Goal: Communication & Community: Answer question/provide support

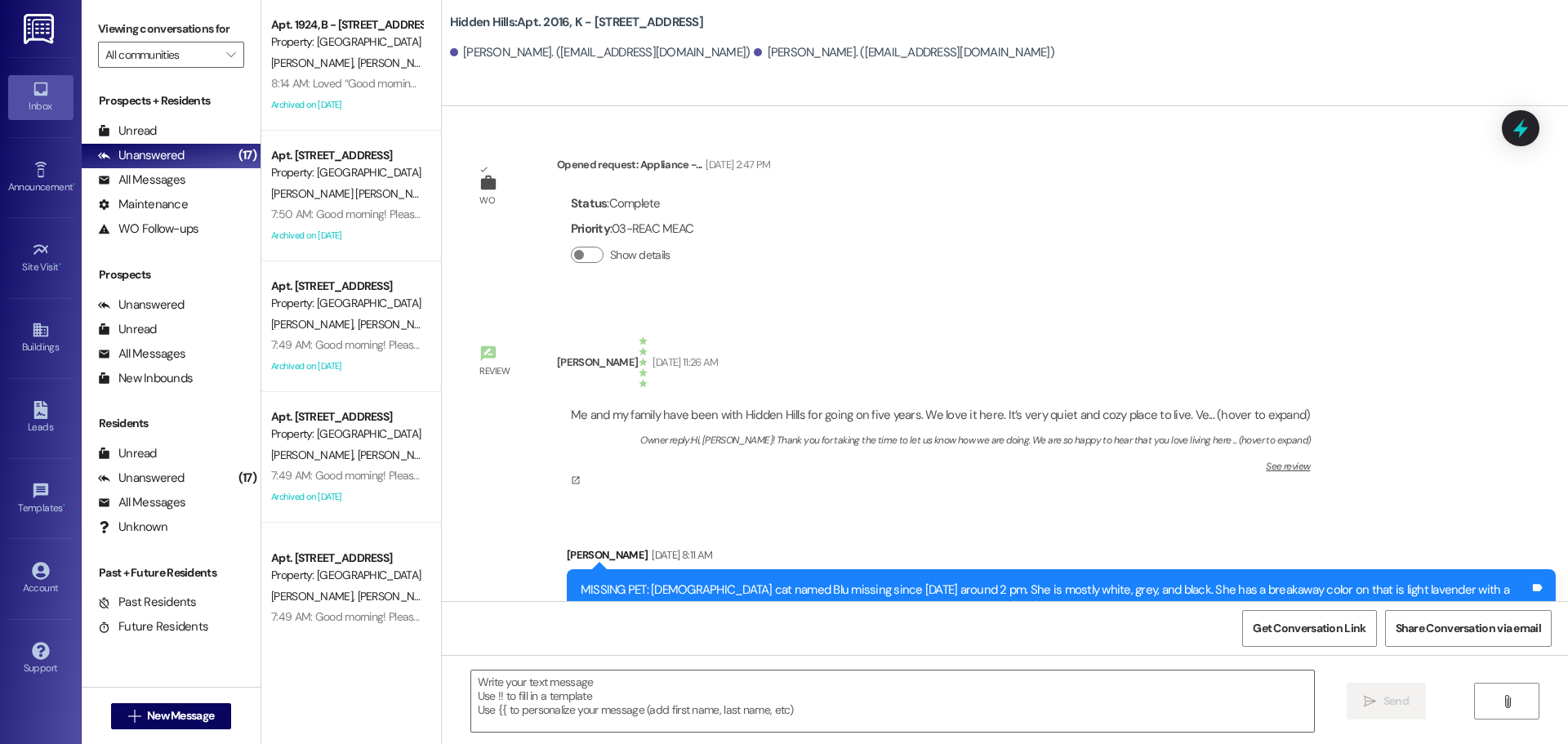
scroll to position [4478, 0]
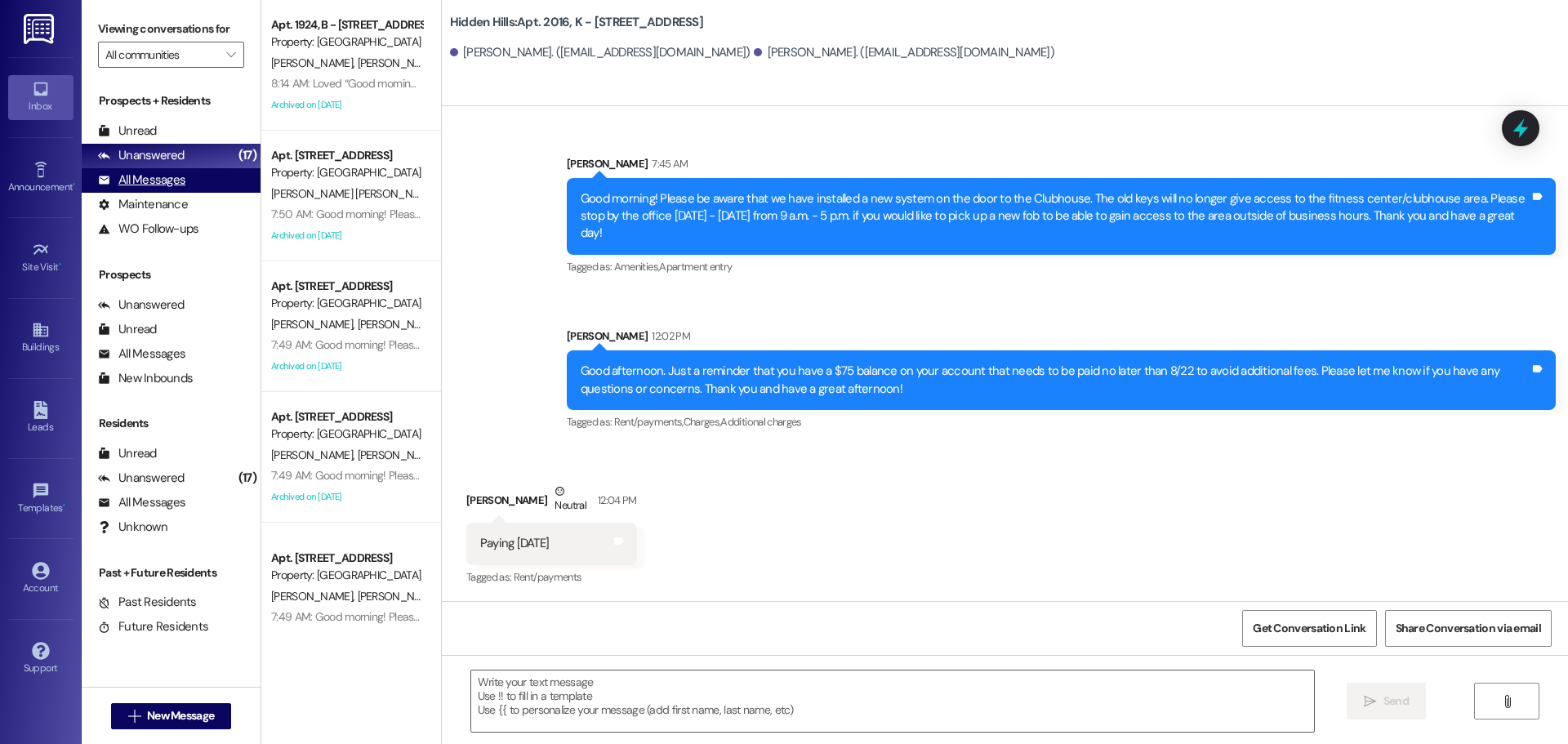
click at [167, 169] on div "All Messages (undefined)" at bounding box center [171, 180] width 178 height 25
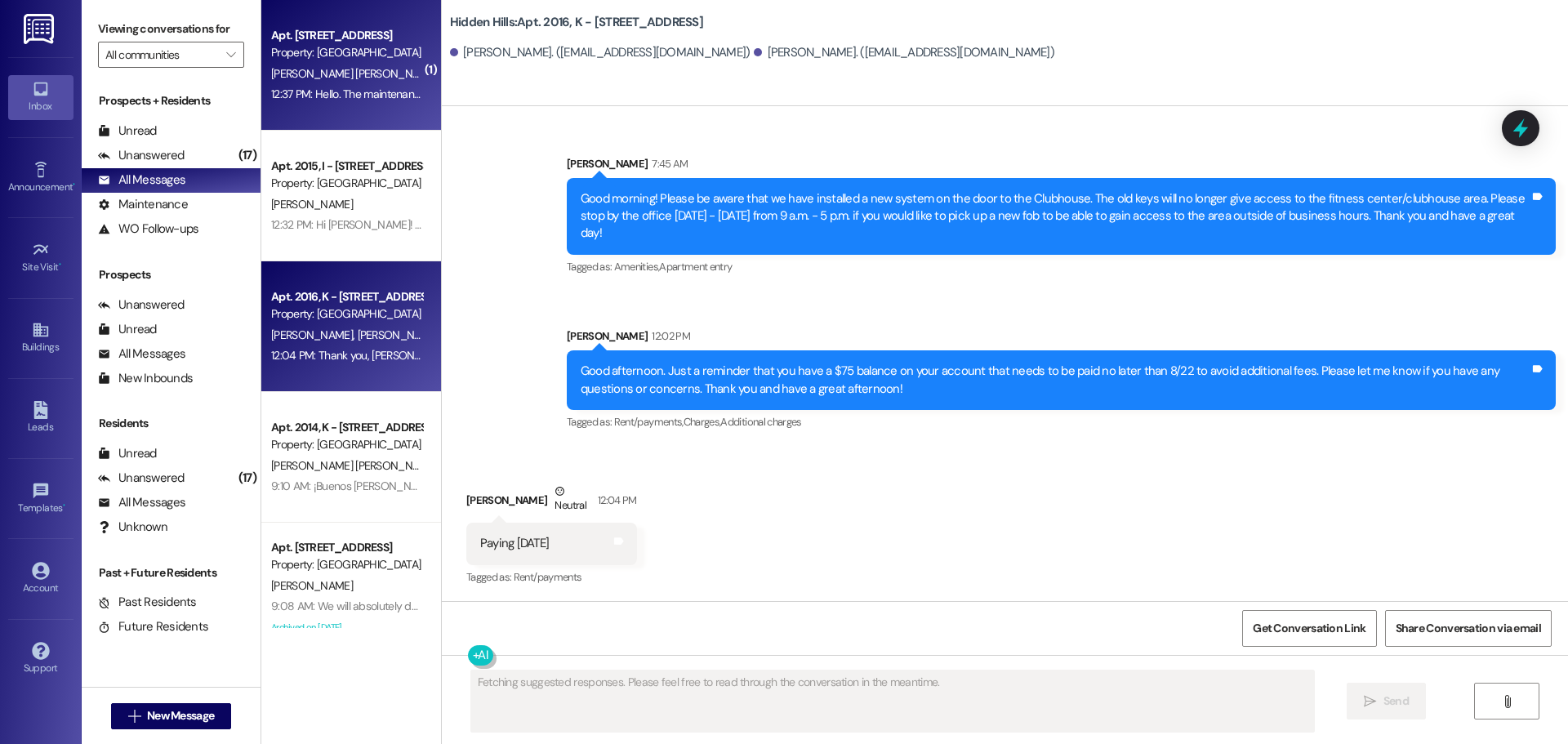
click at [341, 85] on div "12:37 PM: Hello. The maintenance man came, but I was in the bathroom. Can we tu…" at bounding box center [346, 94] width 154 height 21
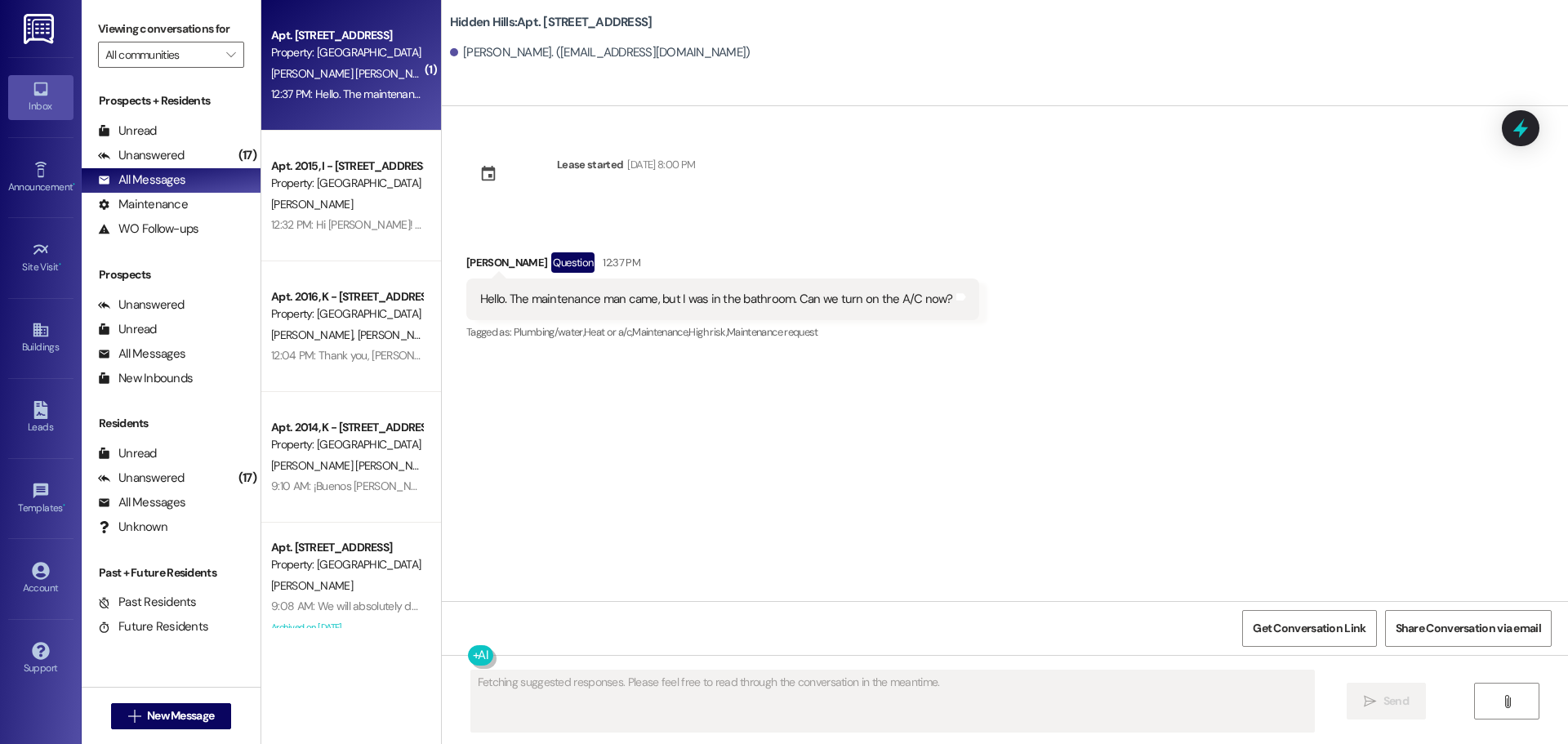
scroll to position [0, 0]
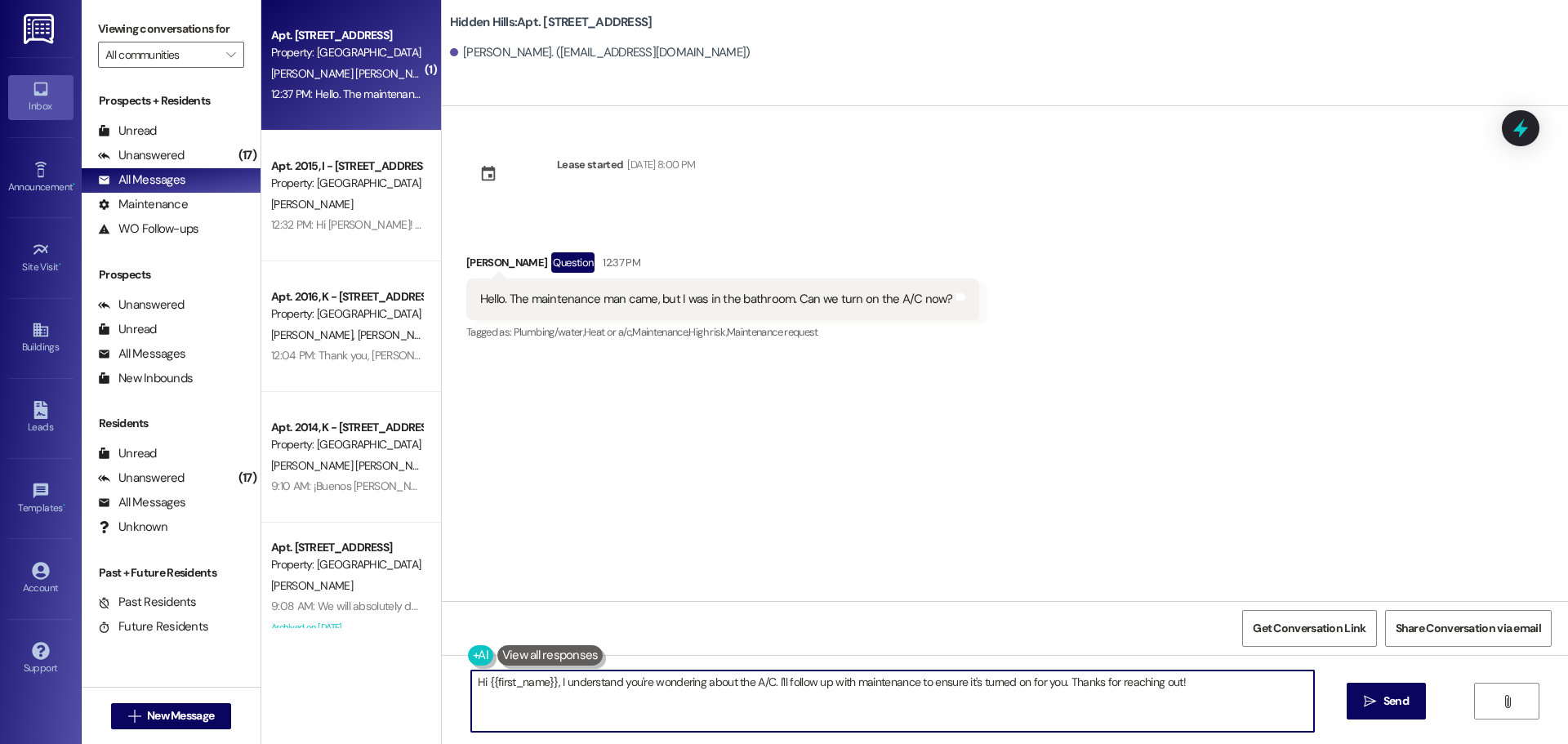
drag, startPoint x: 1217, startPoint y: 689, endPoint x: 295, endPoint y: 686, distance: 922.0
click at [295, 686] on div "( 1 ) Apt. 2044, M - [STREET_ADDRESS] Property: [GEOGRAPHIC_DATA][PERSON_NAME][…" at bounding box center [915, 372] width 1307 height 744
type textarea "Hi, [PERSON_NAME]. Yes, you sure can. Your A/C is fixed and should be working p…"
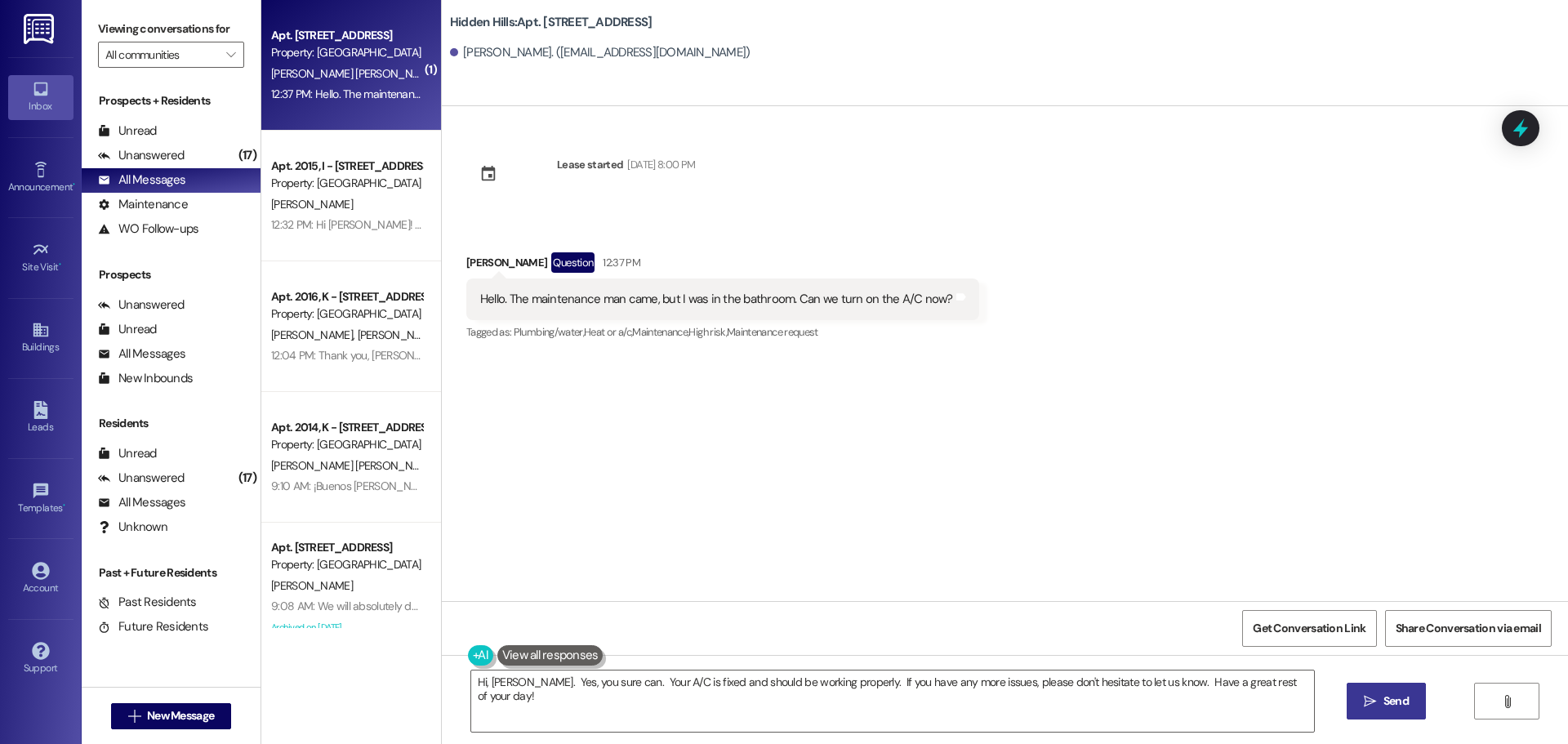
click at [1361, 702] on span " Send" at bounding box center [1387, 700] width 51 height 17
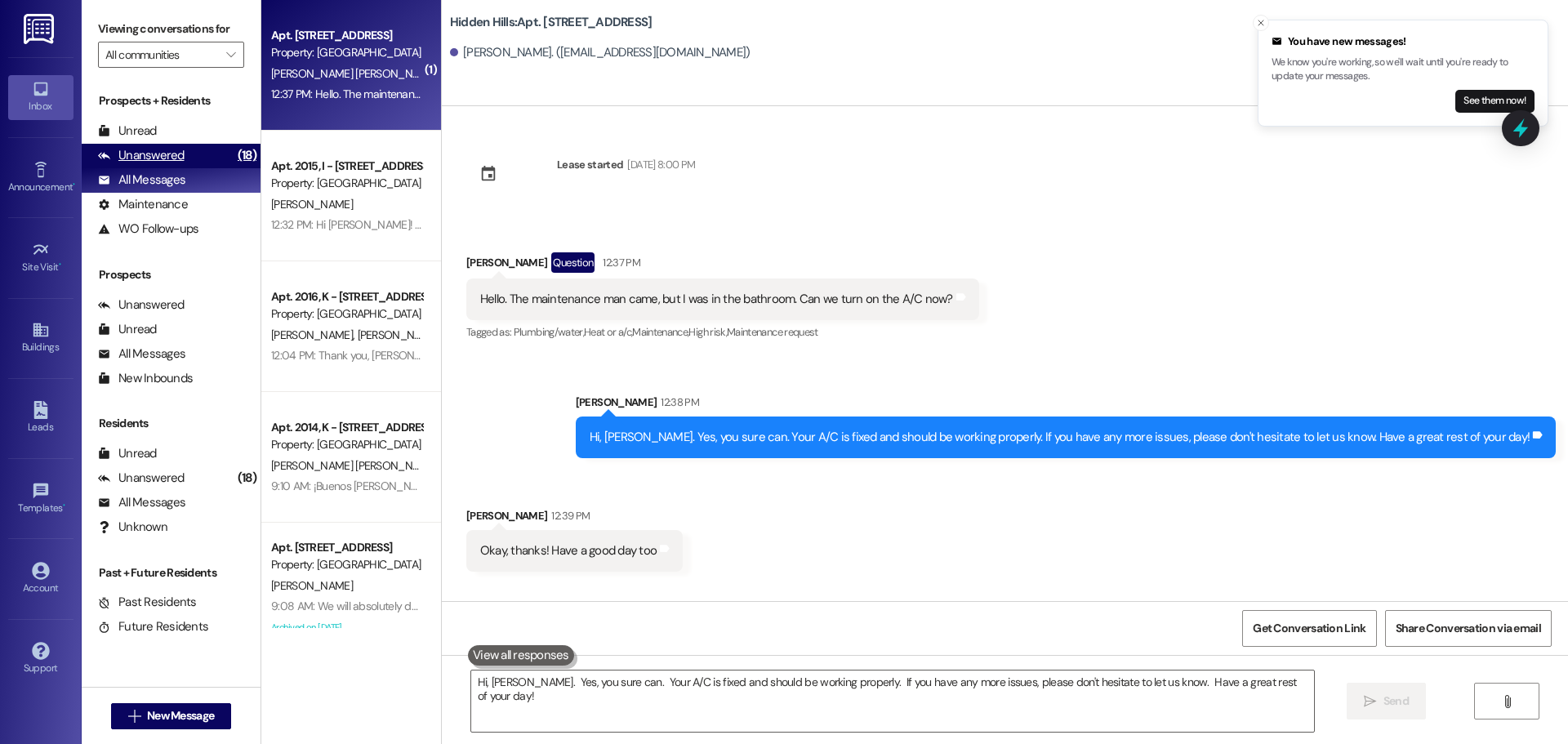
click at [151, 155] on div "Unanswered" at bounding box center [141, 155] width 86 height 17
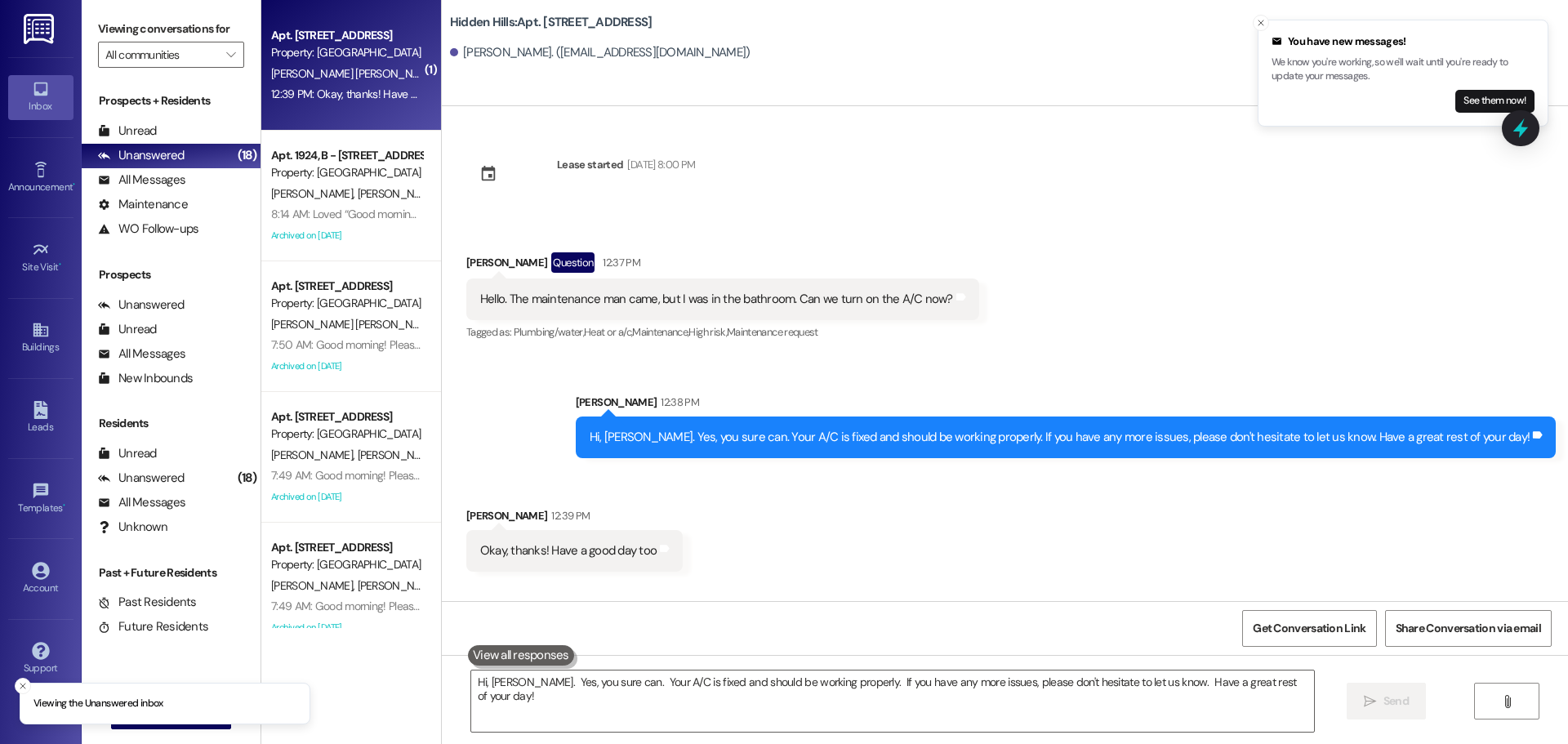
click at [339, 90] on div "12:39 PM: Okay, thanks! Have a good day too 12:39 PM: Okay, thanks! Have a good…" at bounding box center [378, 93] width 213 height 15
click at [1493, 102] on button "See them now!" at bounding box center [1494, 101] width 79 height 23
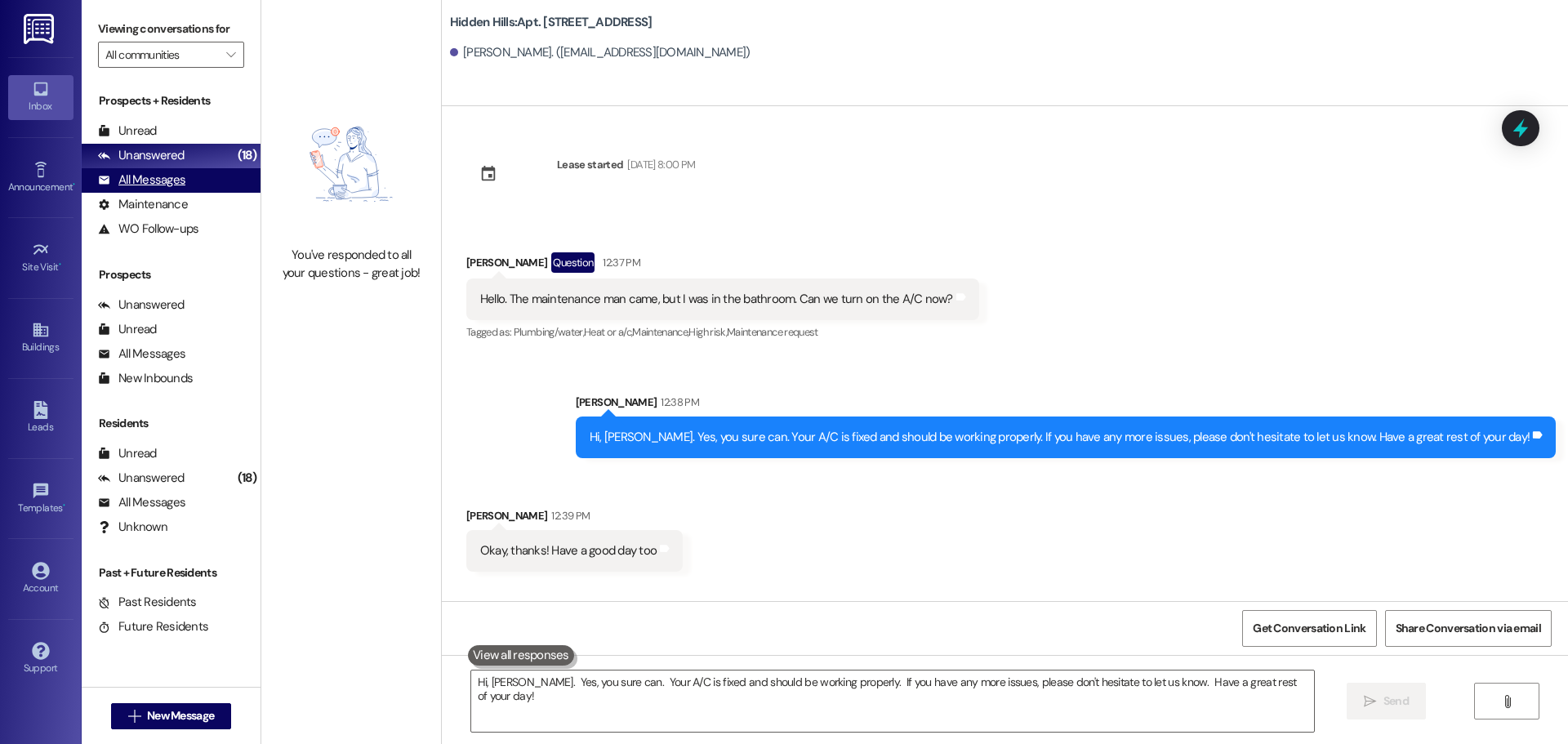
click at [154, 181] on div "All Messages" at bounding box center [141, 179] width 87 height 17
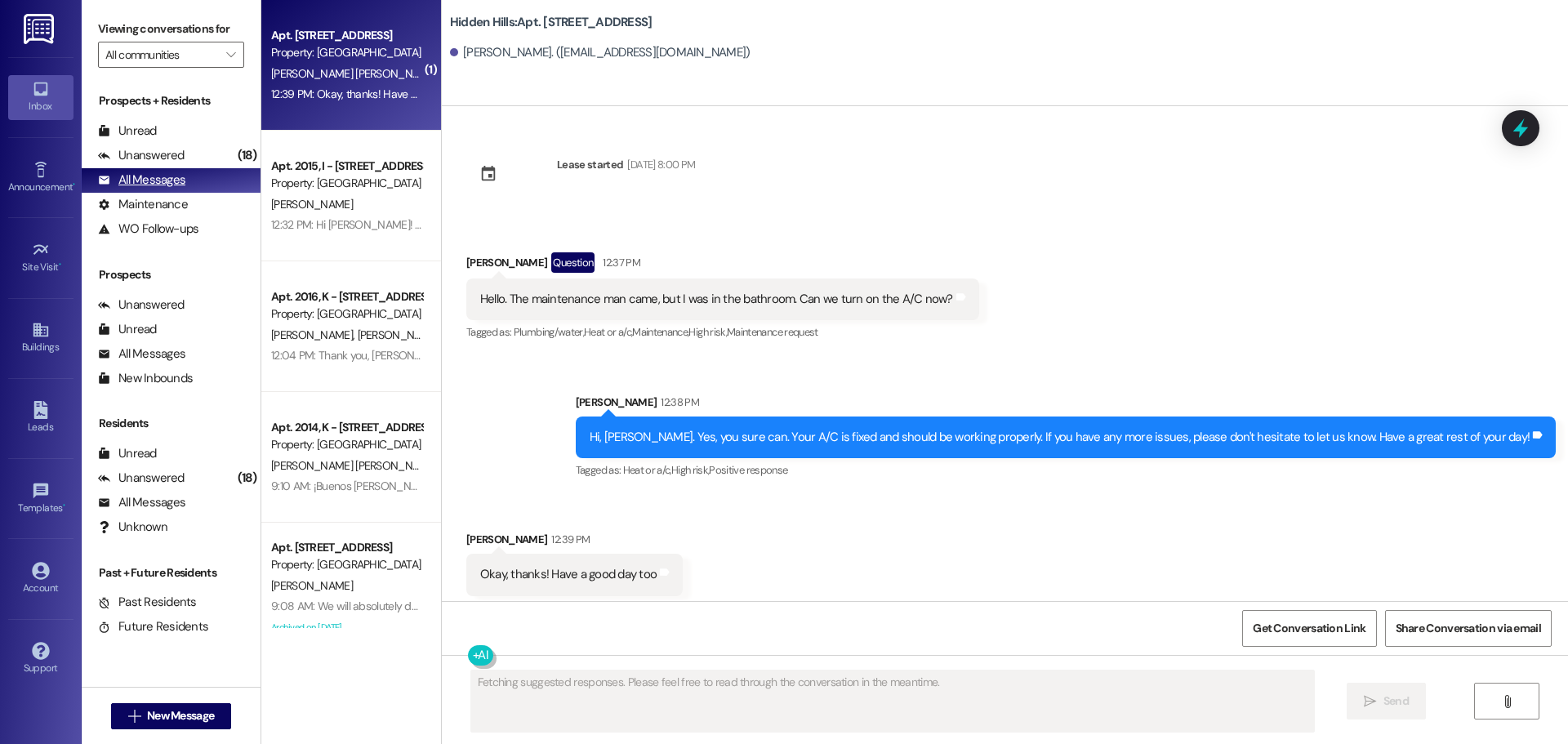
scroll to position [31, 0]
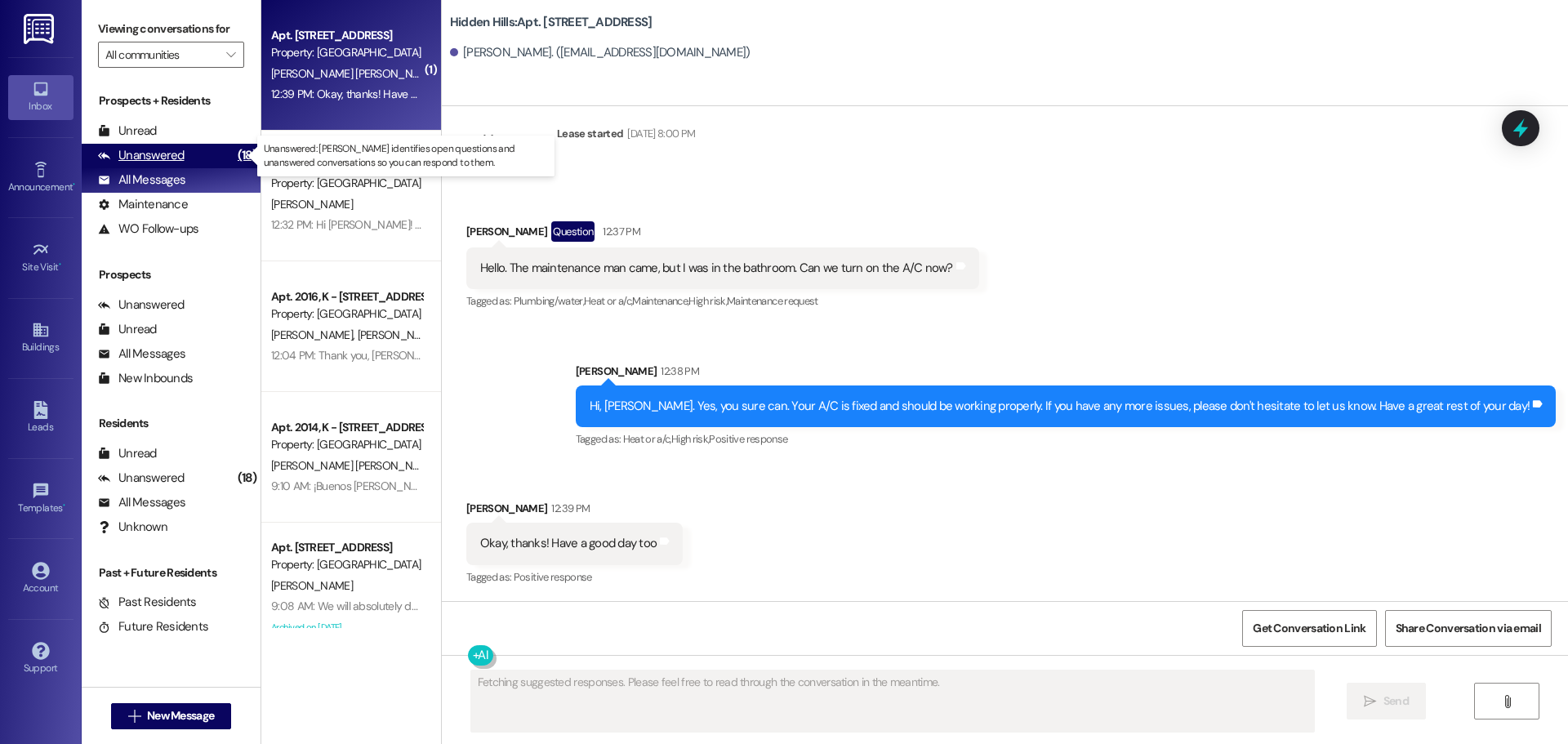
click at [149, 157] on div "Unanswered" at bounding box center [141, 155] width 86 height 17
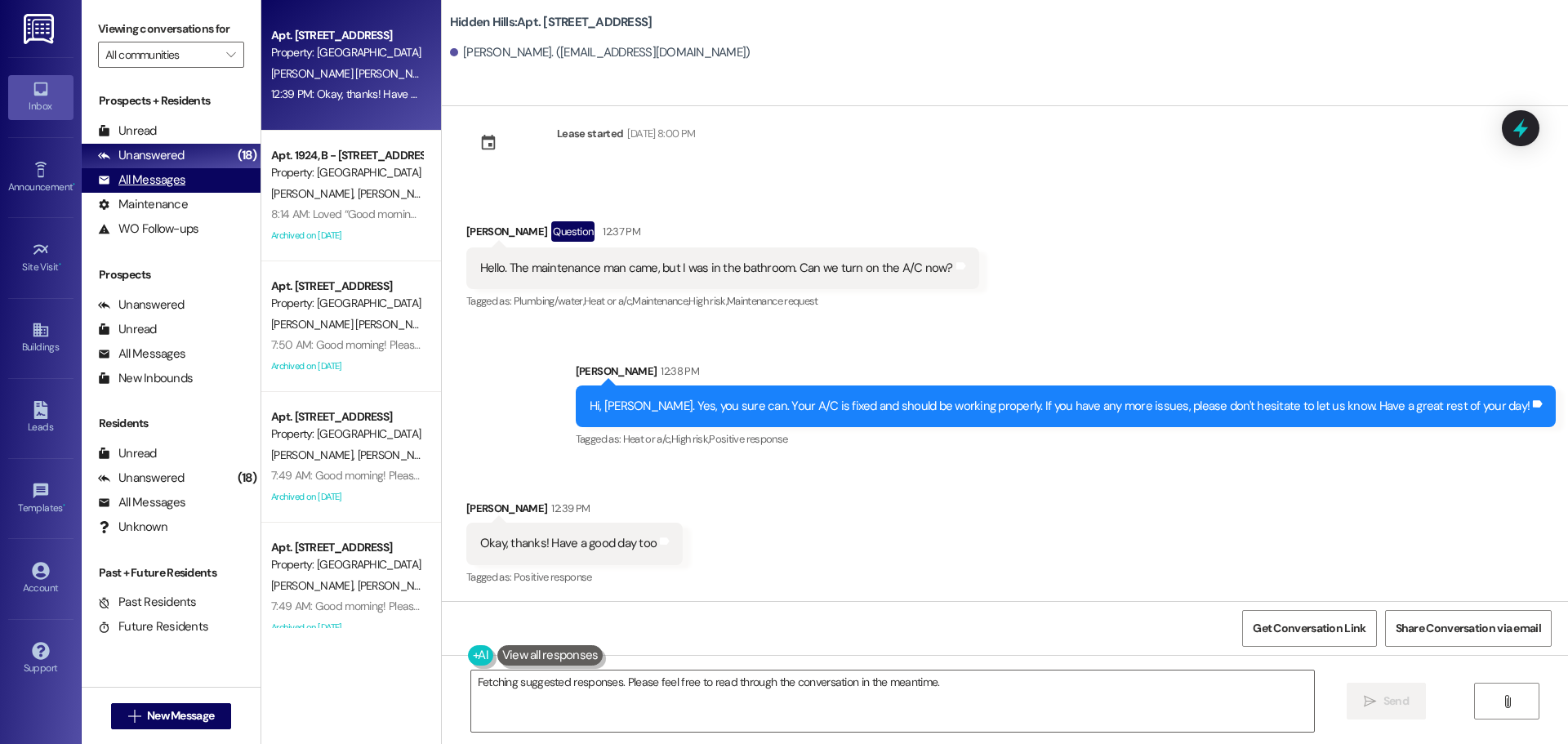
click at [165, 177] on div "All Messages" at bounding box center [141, 179] width 87 height 17
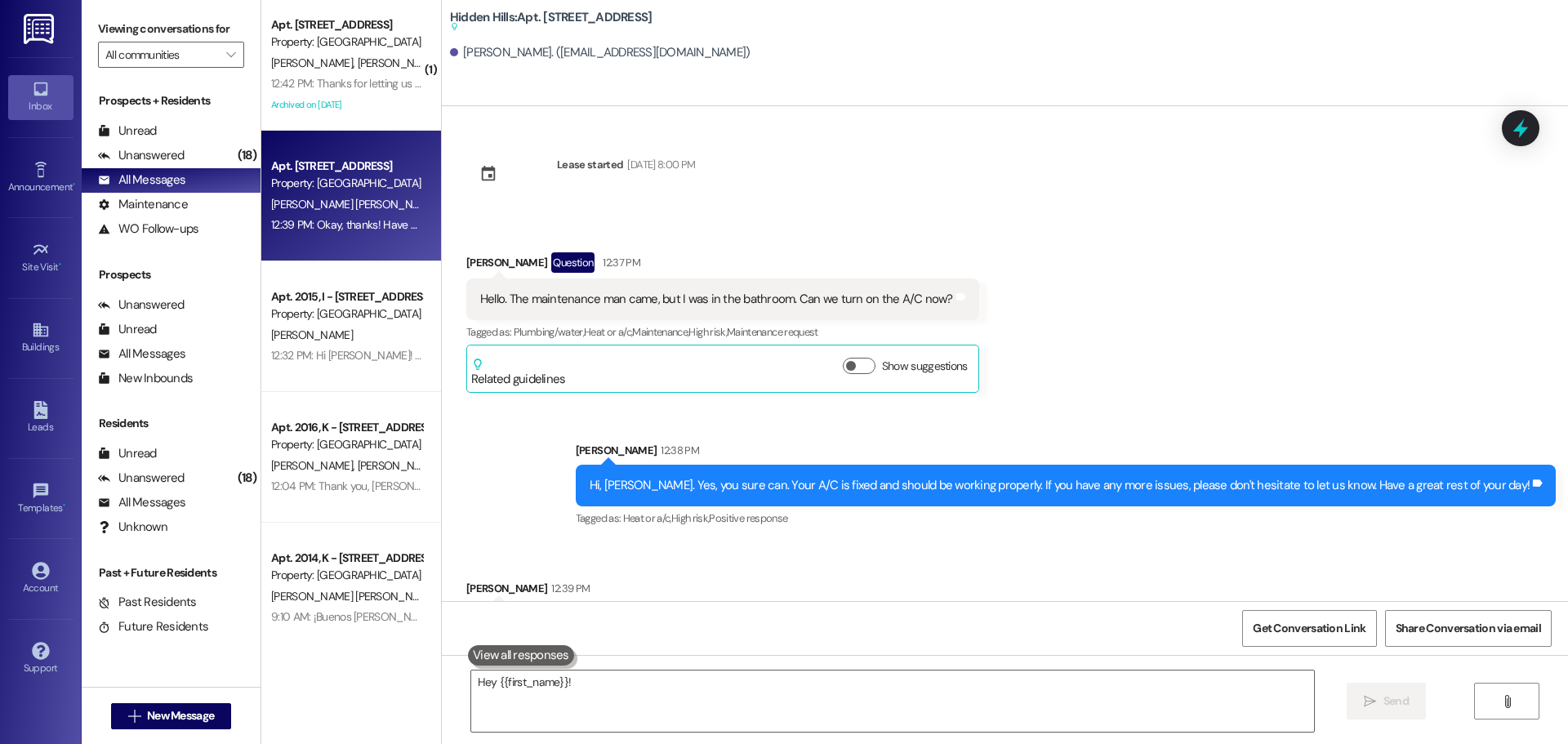
scroll to position [80, 0]
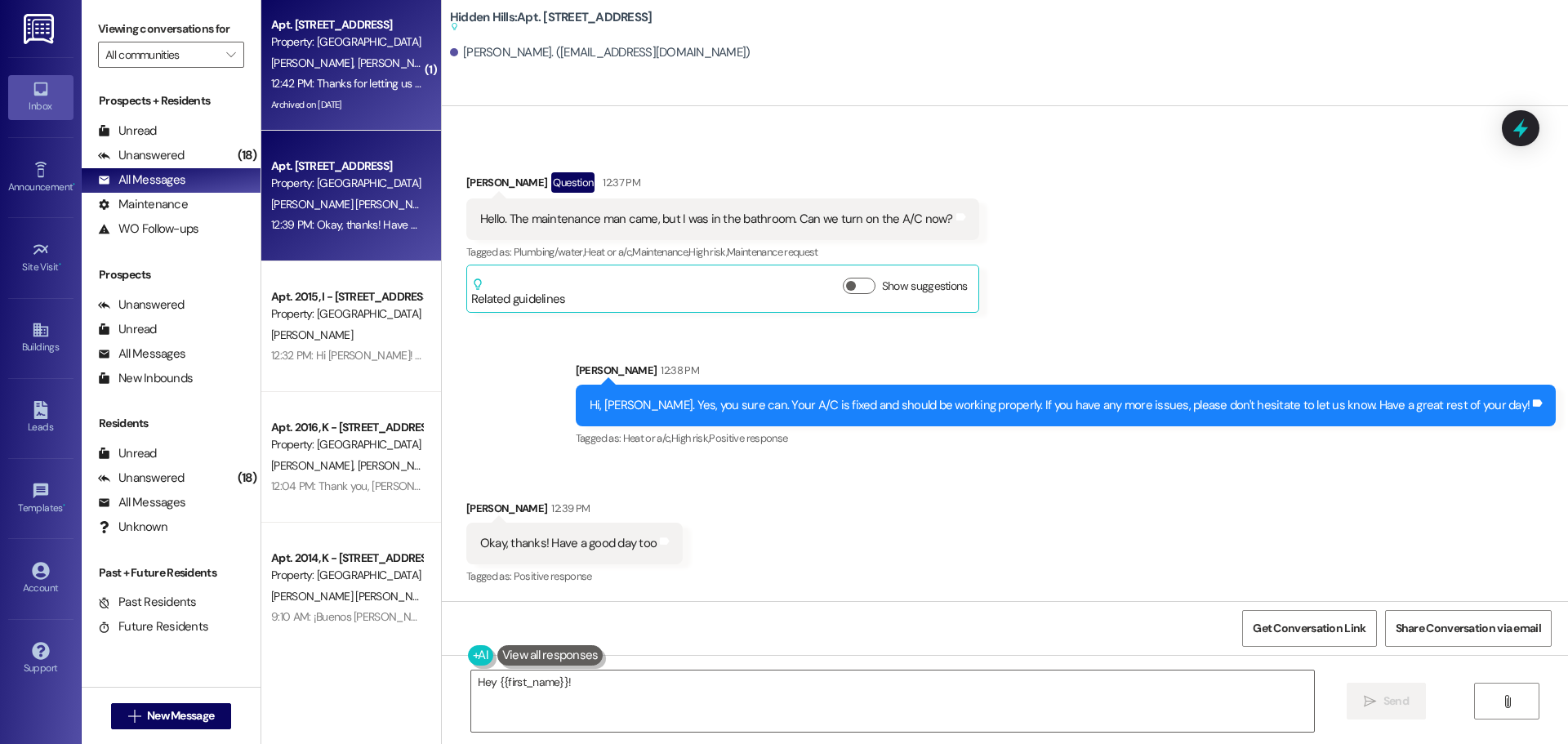
click at [357, 65] on span "[PERSON_NAME]" at bounding box center [397, 63] width 81 height 15
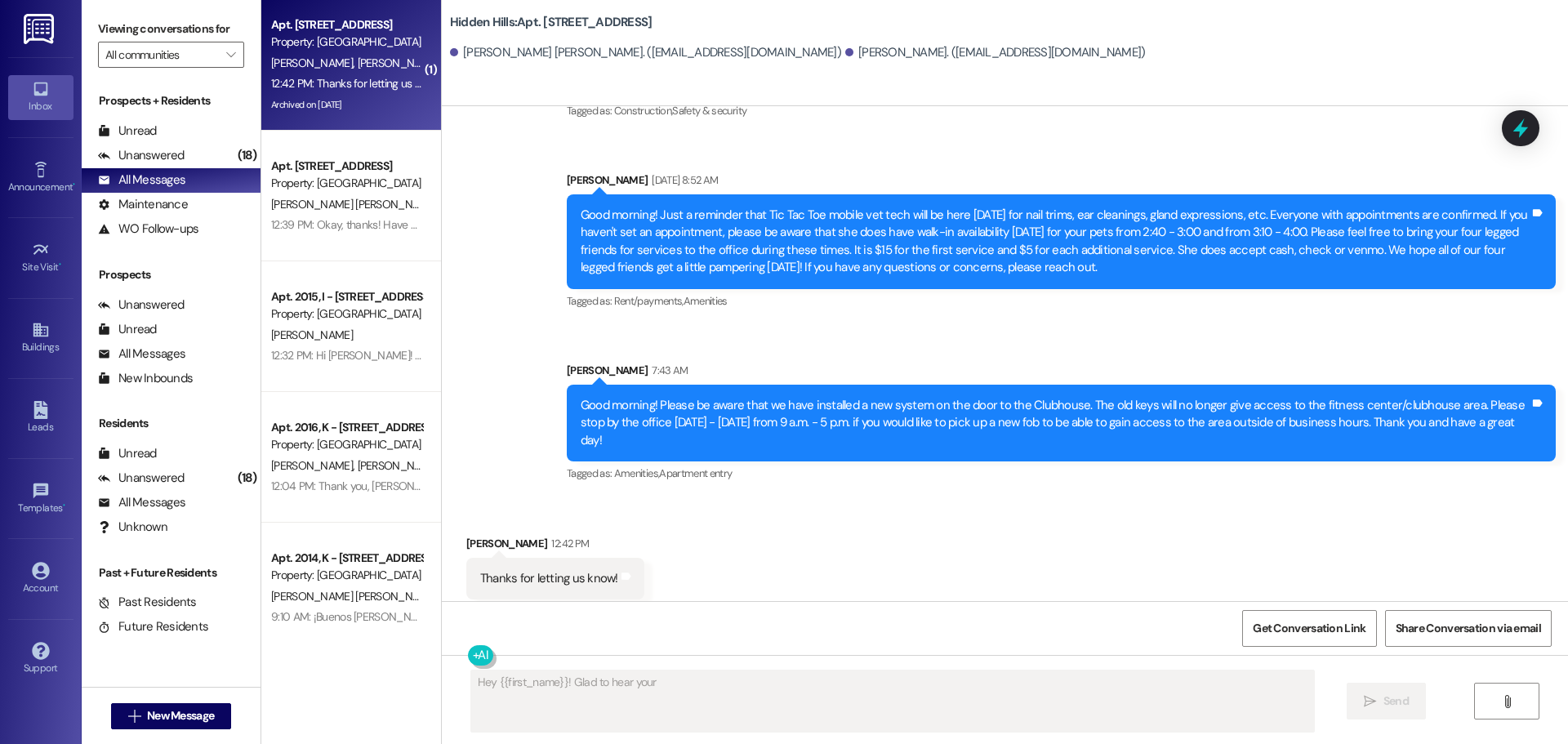
scroll to position [5544, 0]
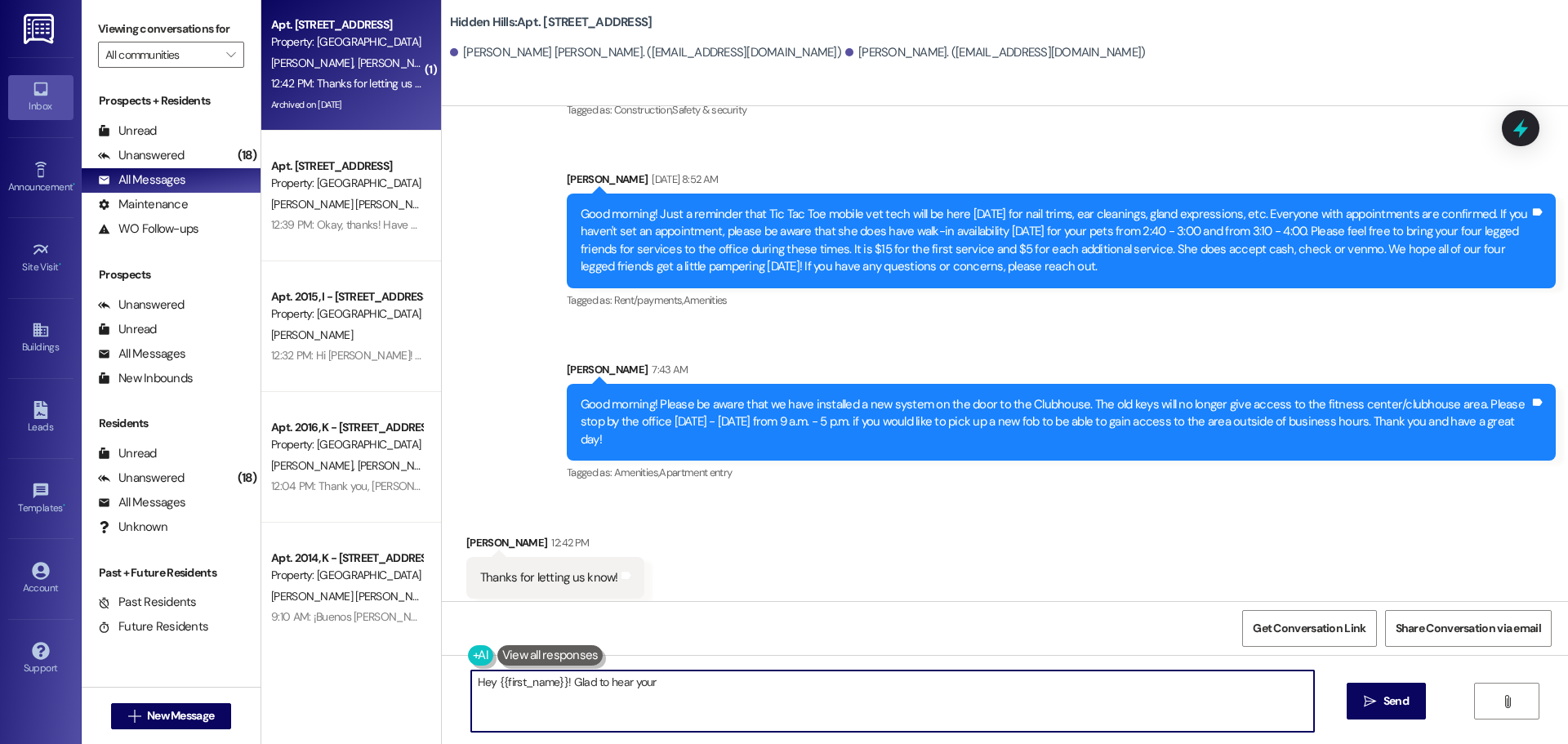
drag, startPoint x: 548, startPoint y: 702, endPoint x: 461, endPoint y: 676, distance: 90.8
click at [472, 676] on textarea "You're welcome, {{first_name}}! I'm happy to keep you informed. If you ever hav…" at bounding box center [893, 701] width 843 height 61
type textarea "You are very welcome!"
click at [1407, 706] on span "Send" at bounding box center [1396, 700] width 25 height 17
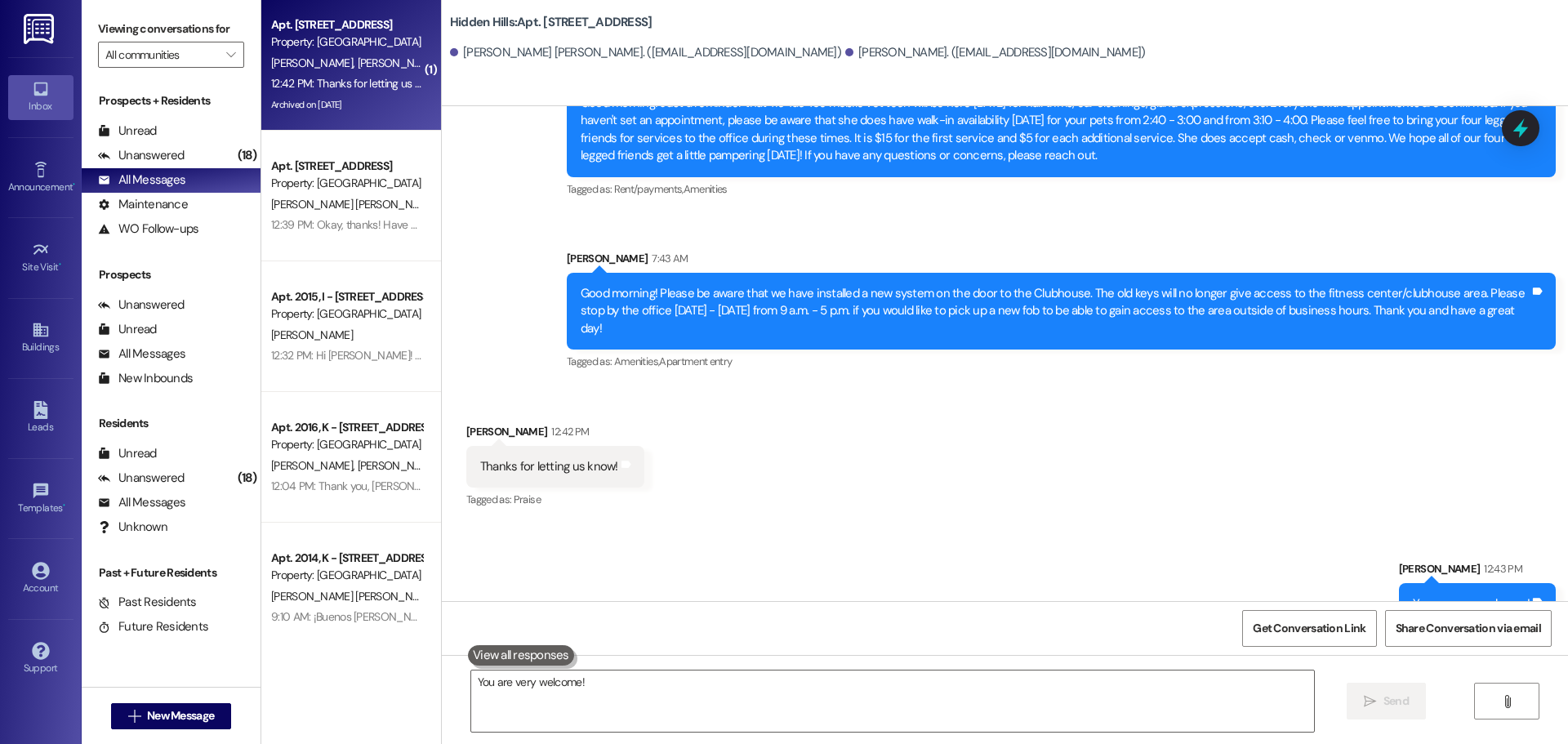
scroll to position [5658, 0]
